Goal: Information Seeking & Learning: Check status

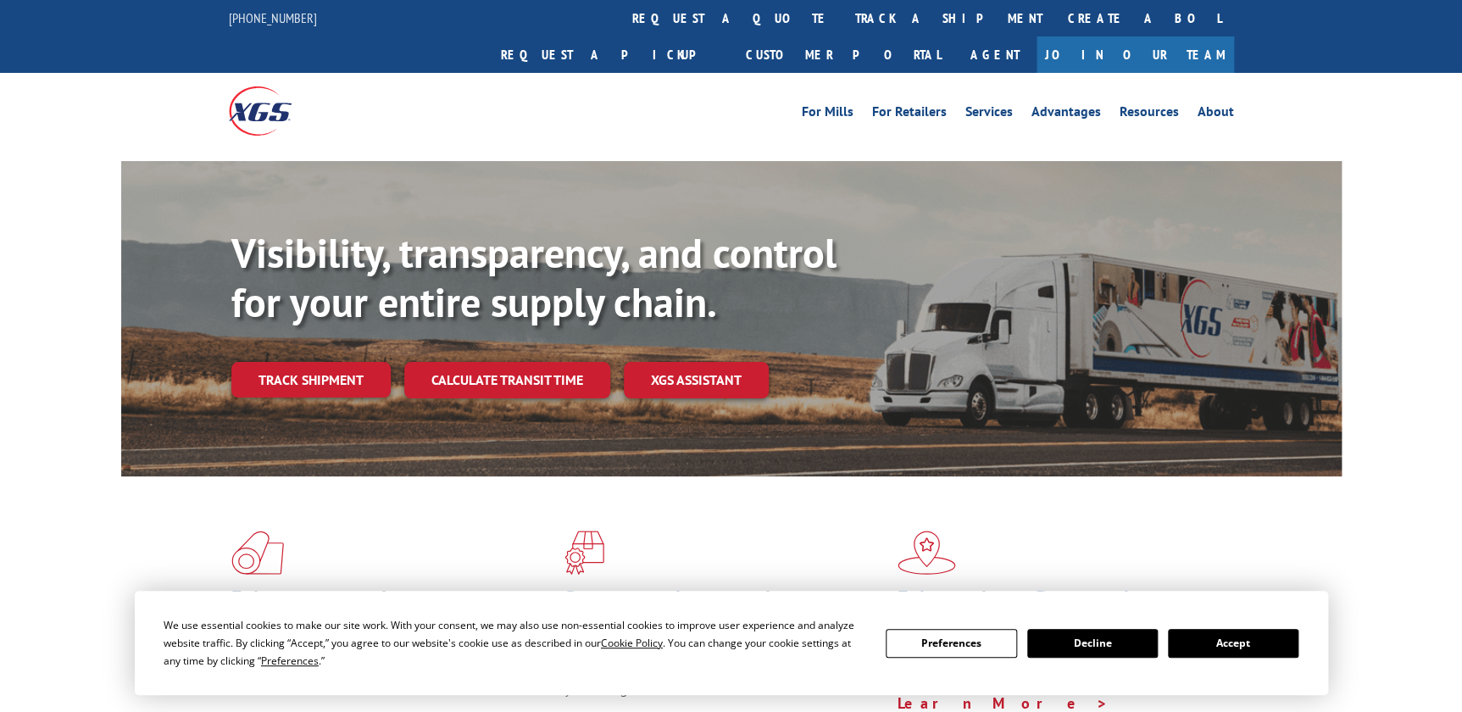
click at [843, 21] on link "track a shipment" at bounding box center [949, 18] width 213 height 36
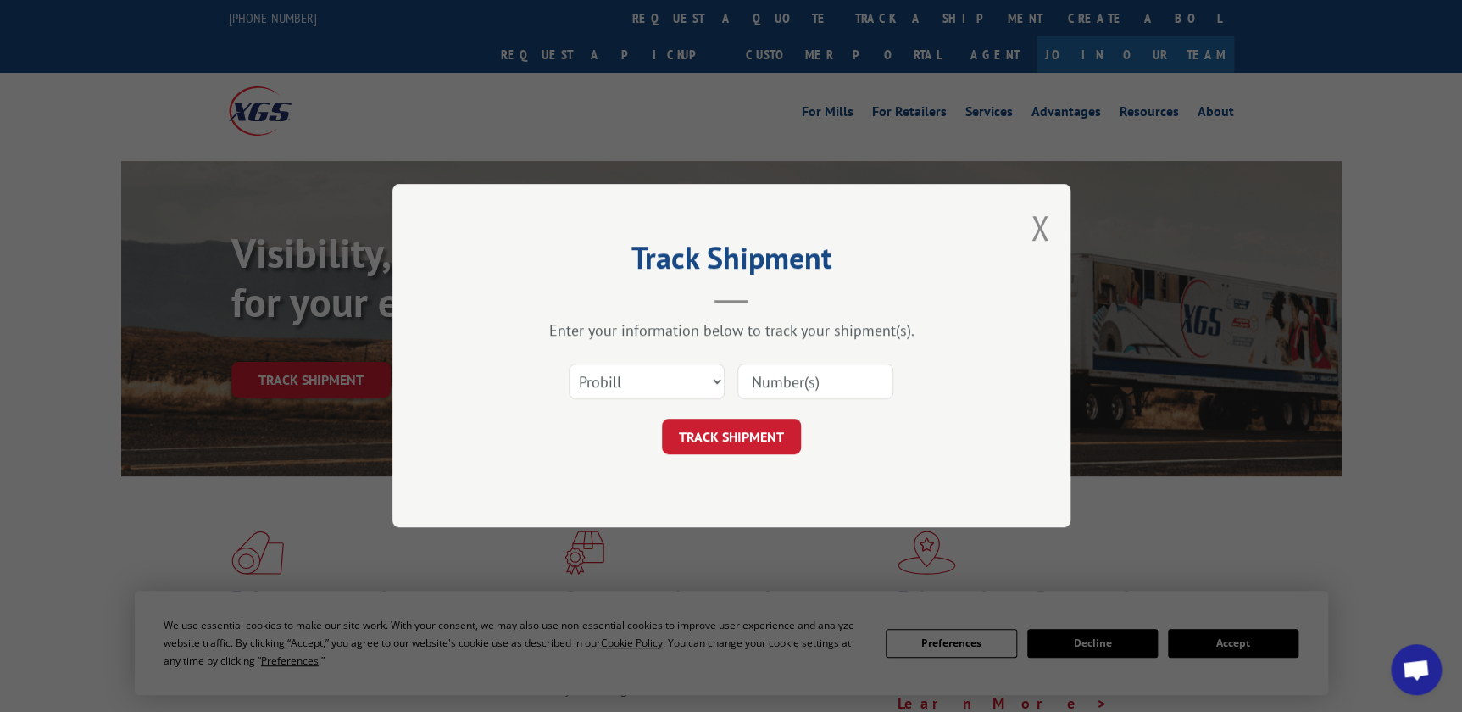
paste input "17674559"
type input "17674559"
click at [758, 433] on button "TRACK SHIPMENT" at bounding box center [731, 438] width 139 height 36
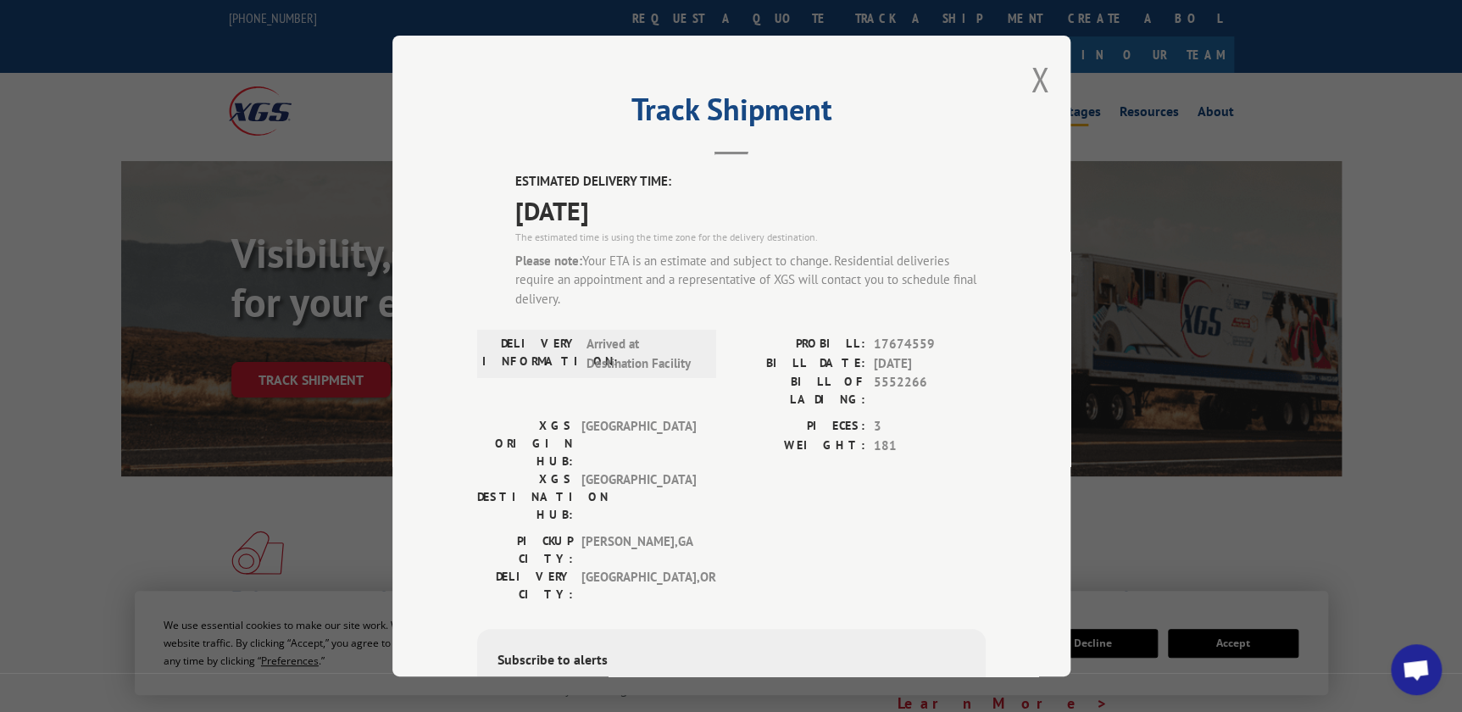
click at [1031, 77] on button "Close modal" at bounding box center [1040, 79] width 19 height 45
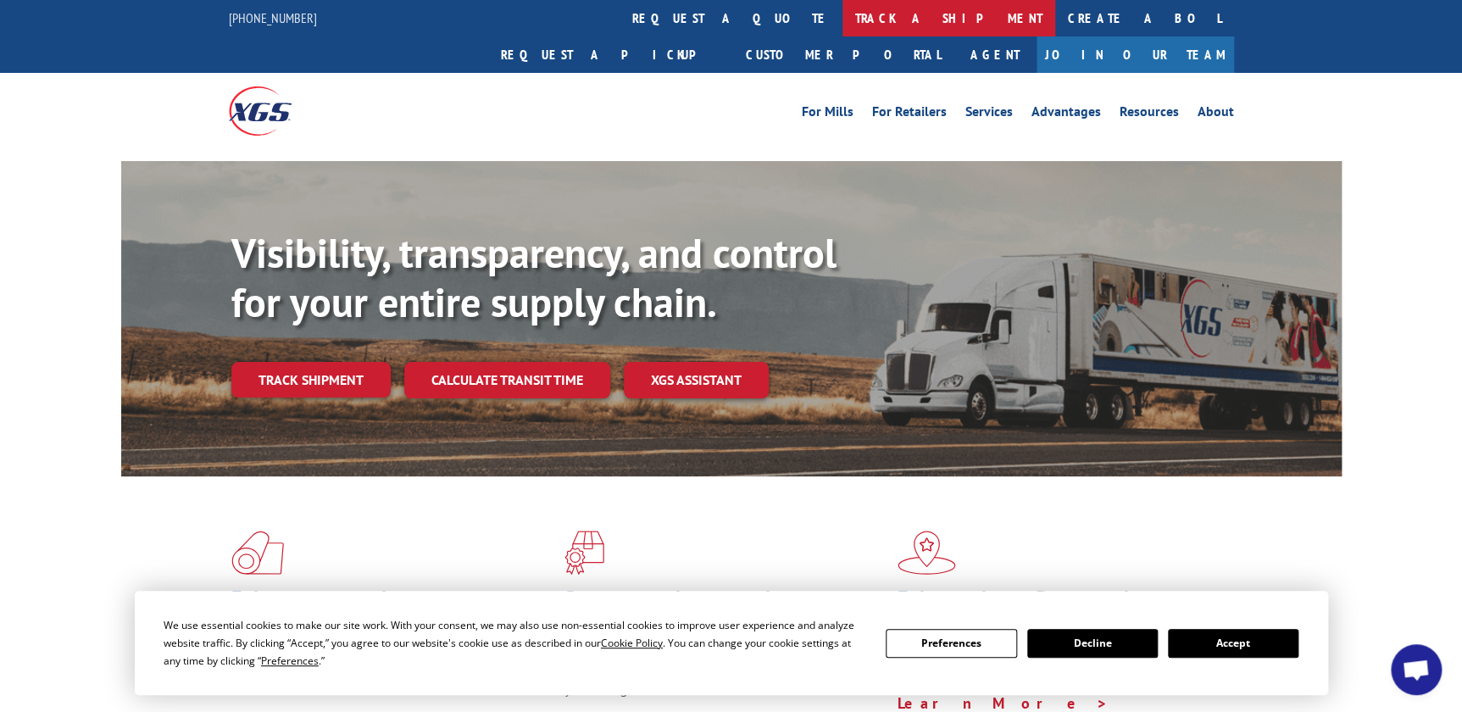
click at [843, 4] on link "track a shipment" at bounding box center [949, 18] width 213 height 36
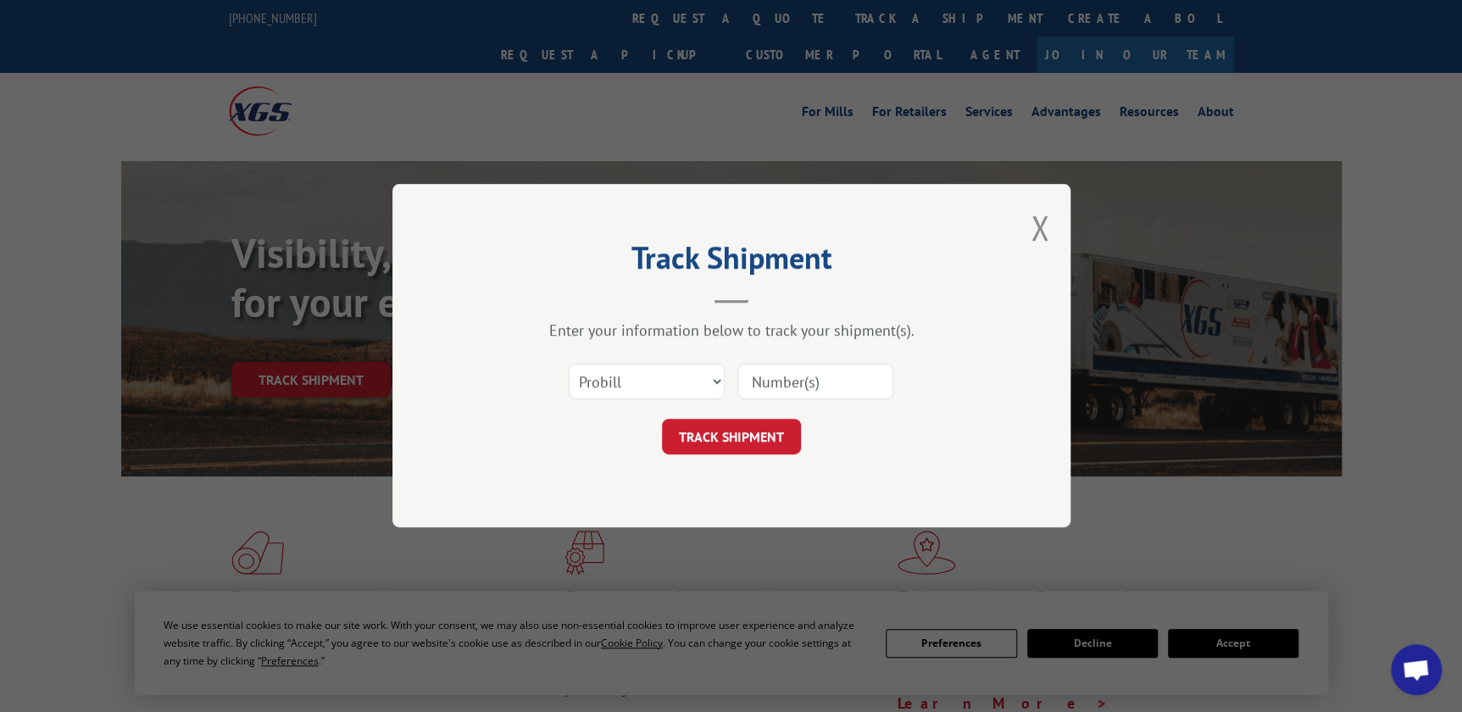
paste input "17672975"
type input "17672975"
click at [773, 439] on button "TRACK SHIPMENT" at bounding box center [731, 438] width 139 height 36
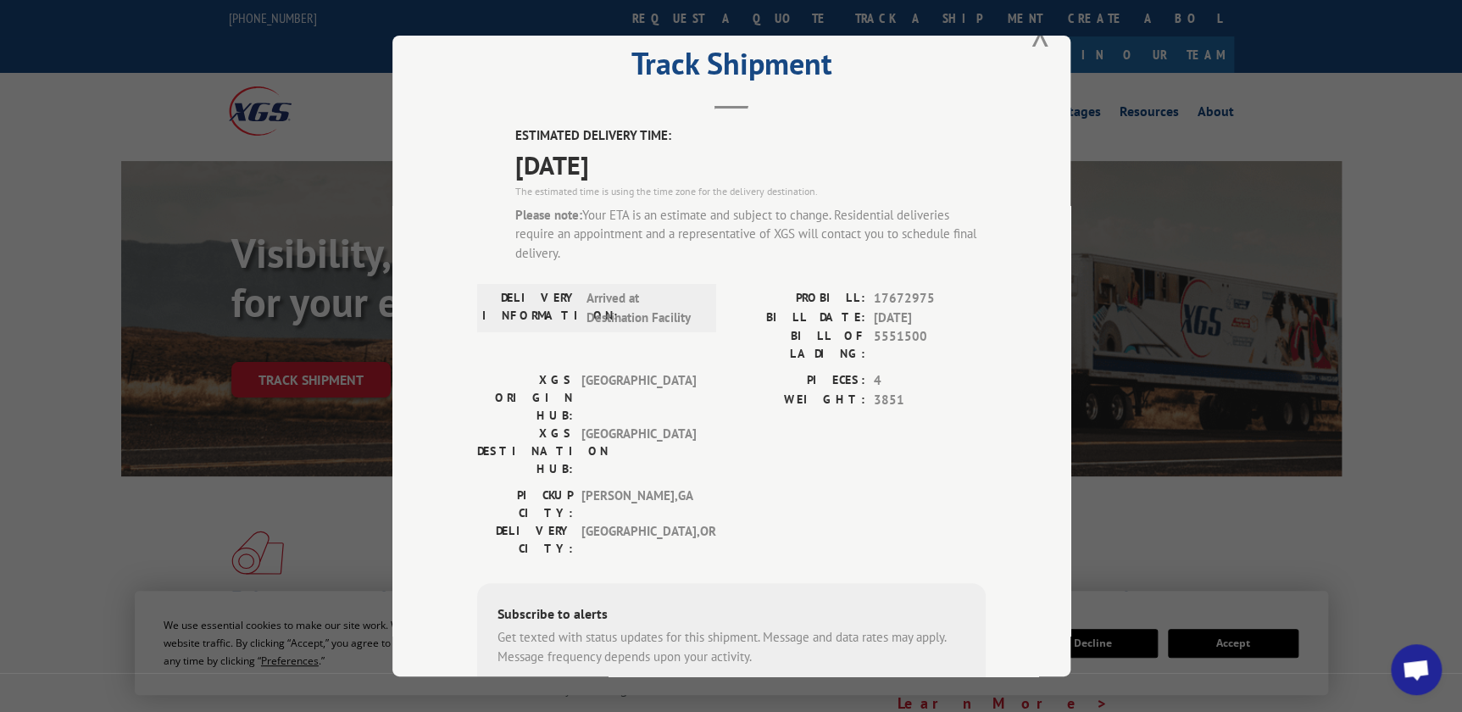
scroll to position [44, 0]
click at [1036, 41] on button "Close modal" at bounding box center [1040, 35] width 19 height 45
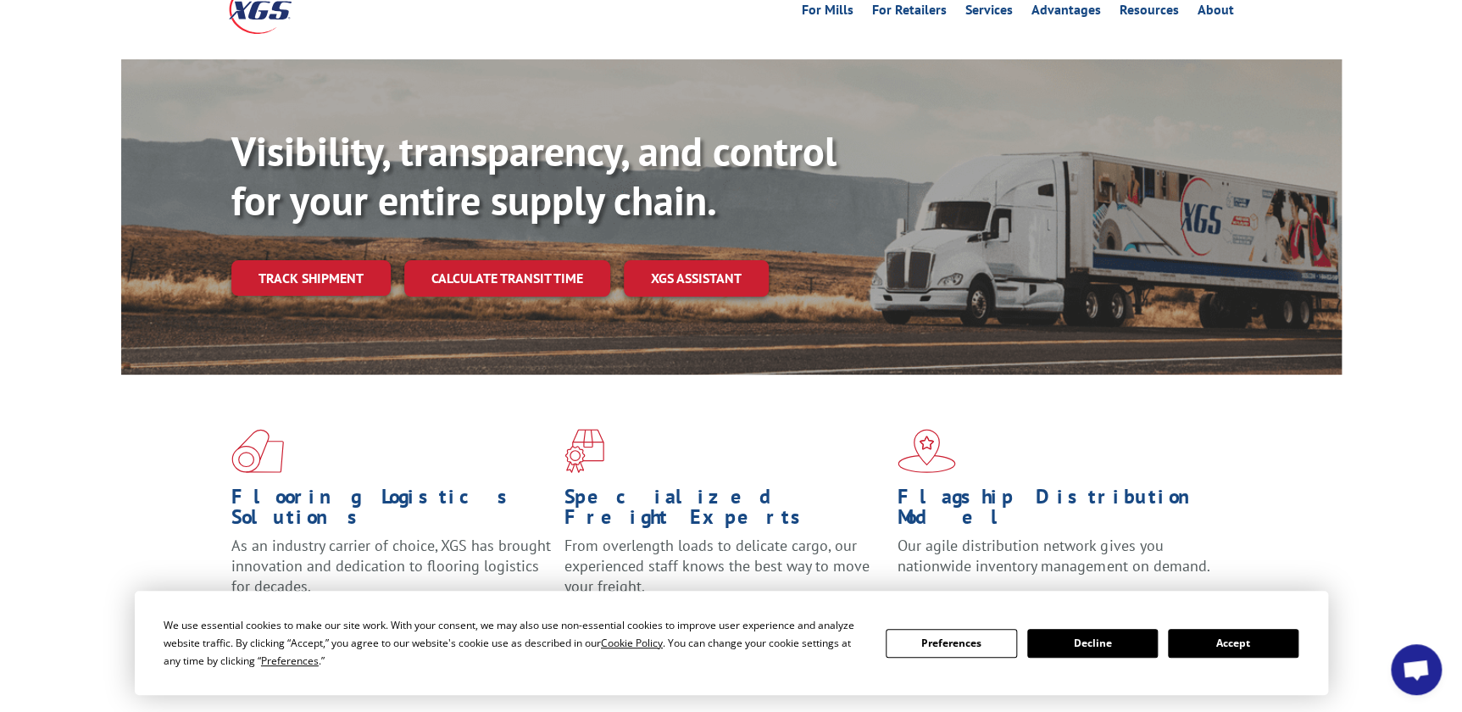
scroll to position [0, 0]
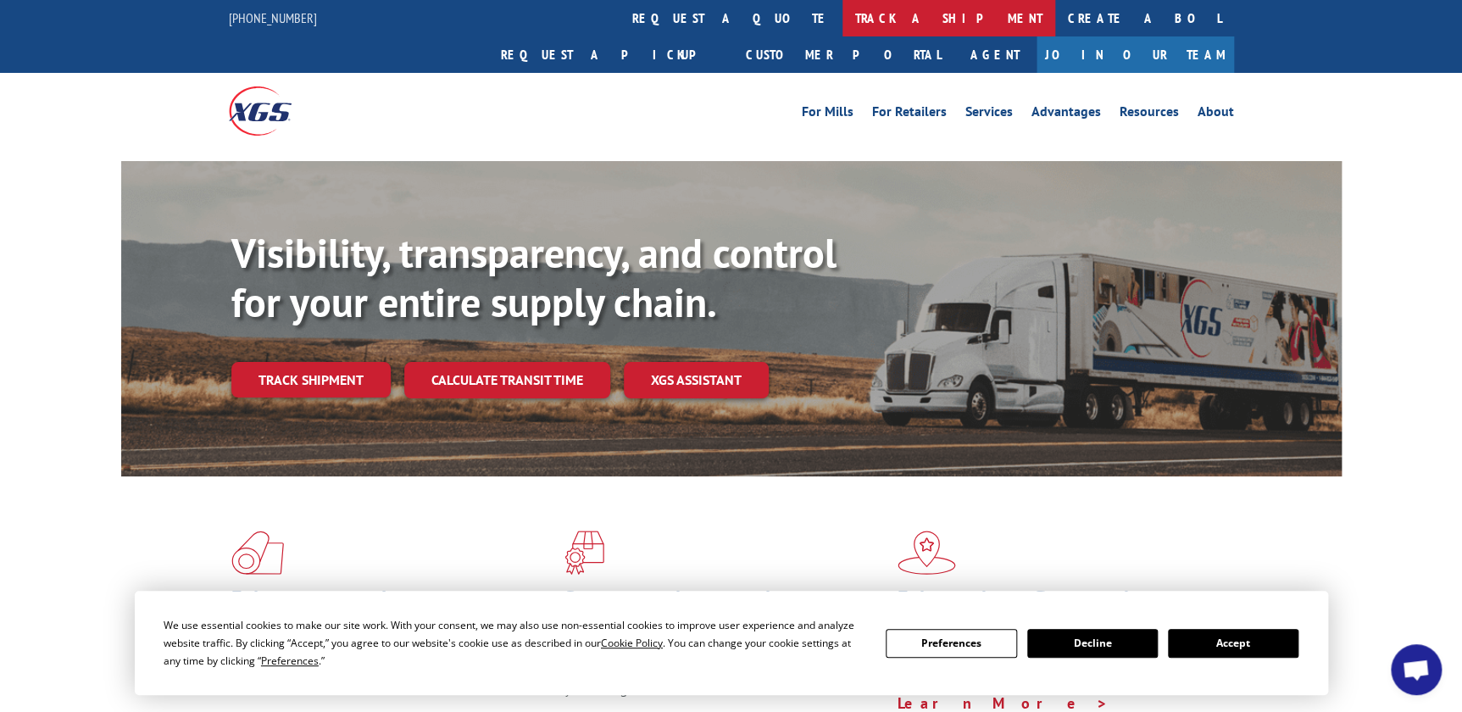
click at [843, 25] on link "track a shipment" at bounding box center [949, 18] width 213 height 36
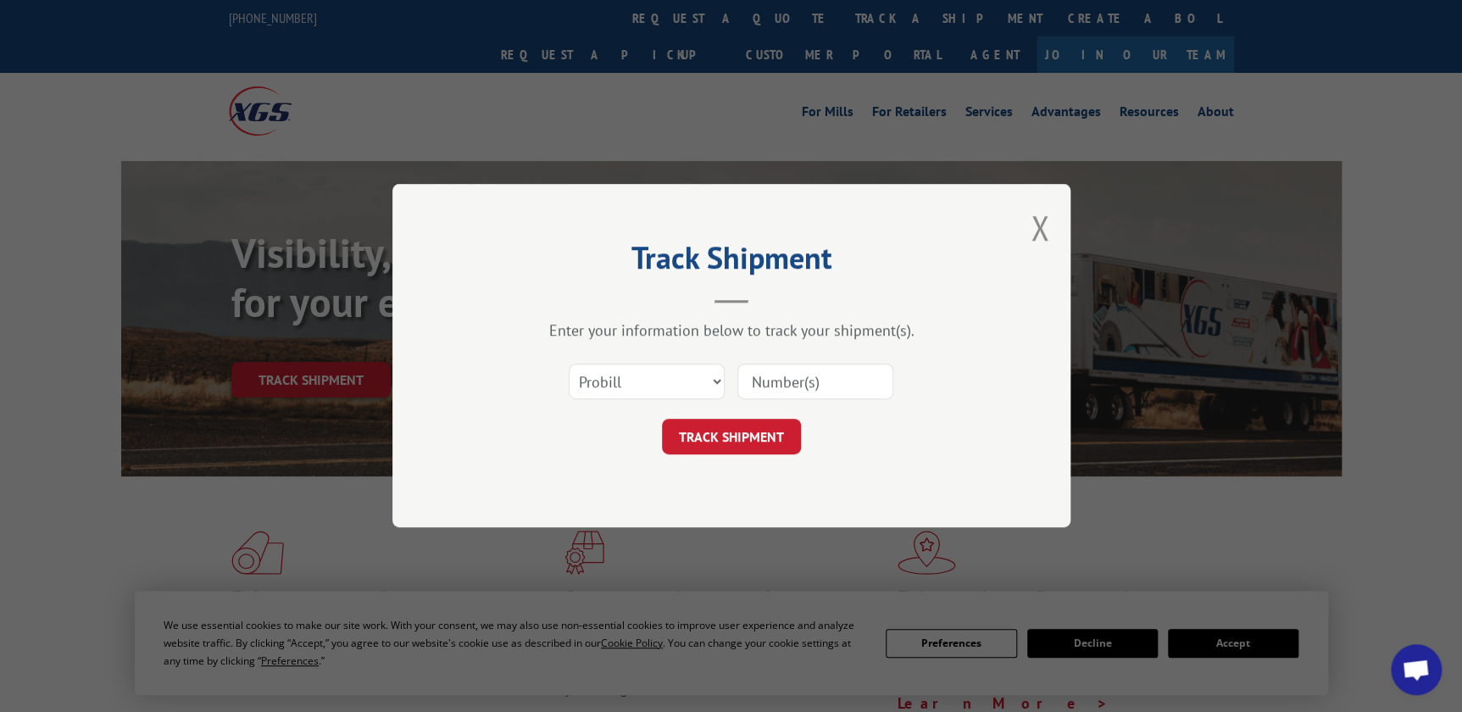
paste input "17672975"
type input "17672975"
click at [761, 443] on button "TRACK SHIPMENT" at bounding box center [731, 438] width 139 height 36
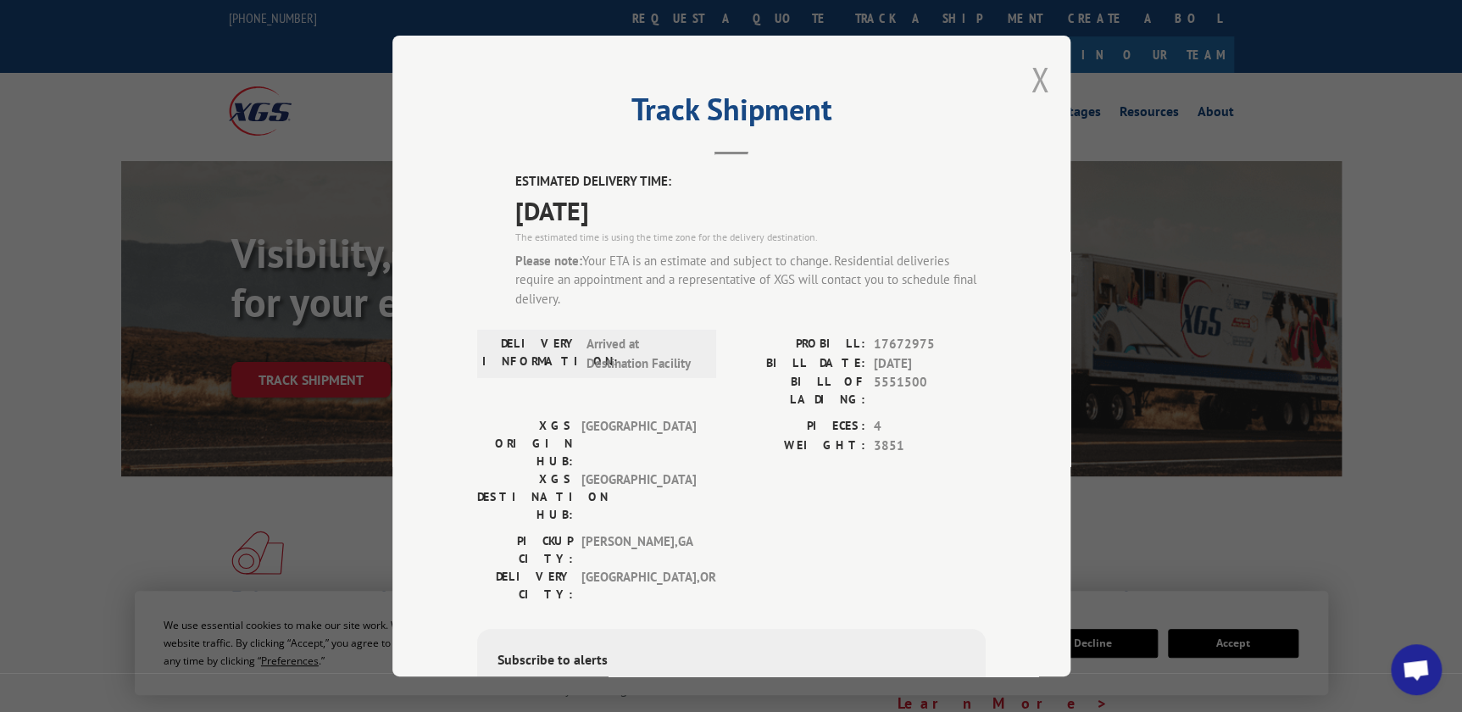
click at [1038, 84] on button "Close modal" at bounding box center [1040, 79] width 19 height 45
